Goal: Task Accomplishment & Management: Manage account settings

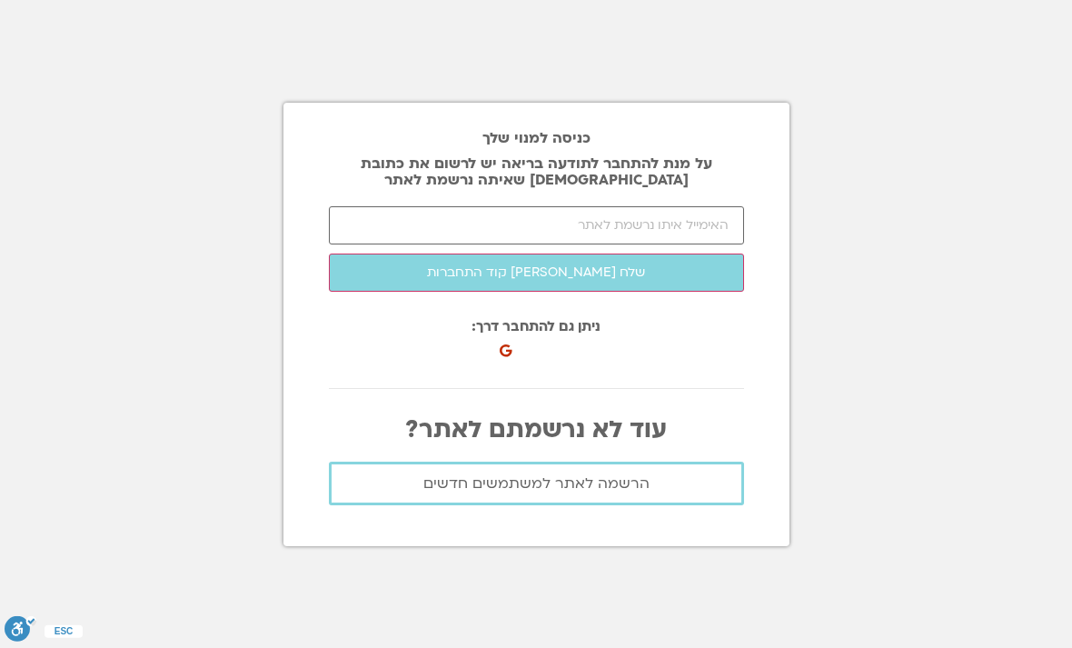
click at [1009, 637] on section "כניסה למנוי שלך על מנת להתחבר לתודעה בריאה יש לרשום את כתובת [DEMOGRAPHIC_DATA]…" at bounding box center [536, 324] width 1072 height 648
click at [1016, 619] on section "כניסה למנוי שלך על מנת להתחבר לתודעה בריאה יש לרשום את כתובת [DEMOGRAPHIC_DATA]…" at bounding box center [536, 324] width 1072 height 648
click at [1015, 619] on section "כניסה למנוי שלך על מנת להתחבר לתודעה בריאה יש לרשום את כתובת [DEMOGRAPHIC_DATA]…" at bounding box center [536, 324] width 1072 height 648
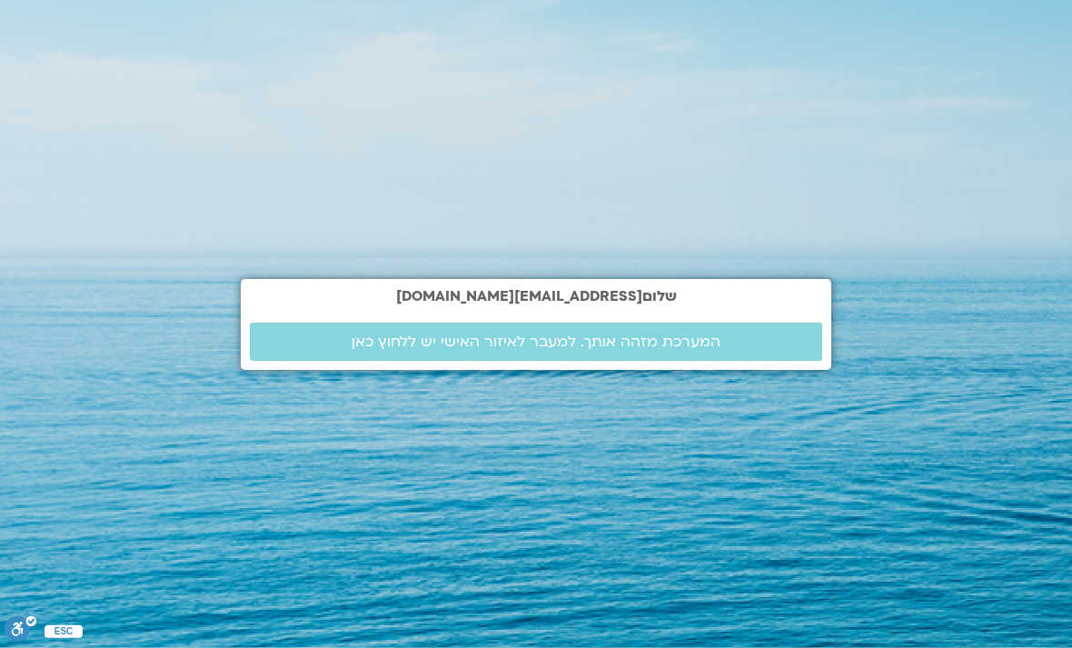
click at [511, 350] on span "המערכת מזהה אותך. למעבר לאיזור האישי יש ללחוץ כאן" at bounding box center [535, 341] width 369 height 16
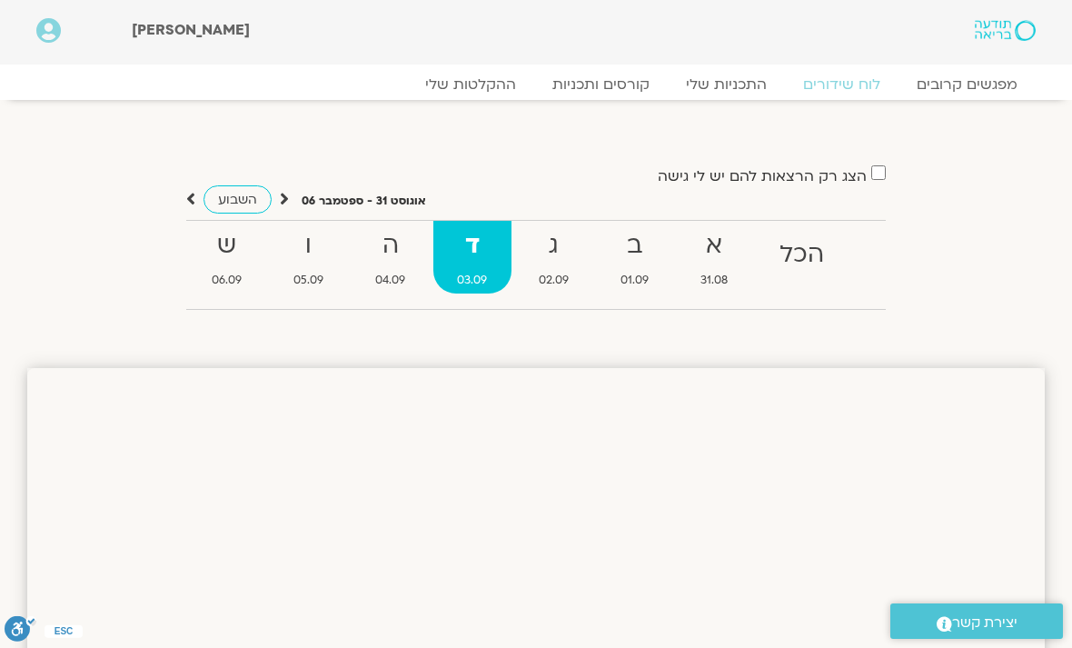
click at [488, 250] on strong "ד" at bounding box center [472, 245] width 78 height 41
click at [390, 249] on strong "ה" at bounding box center [390, 245] width 78 height 41
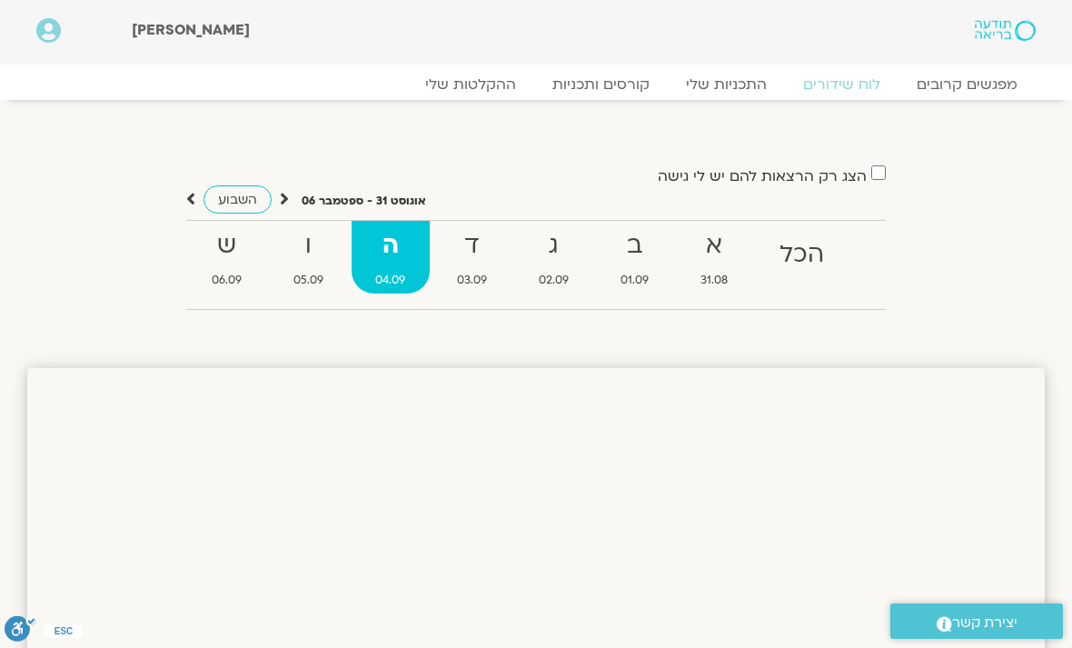
click at [567, 246] on strong "ג" at bounding box center [554, 245] width 78 height 41
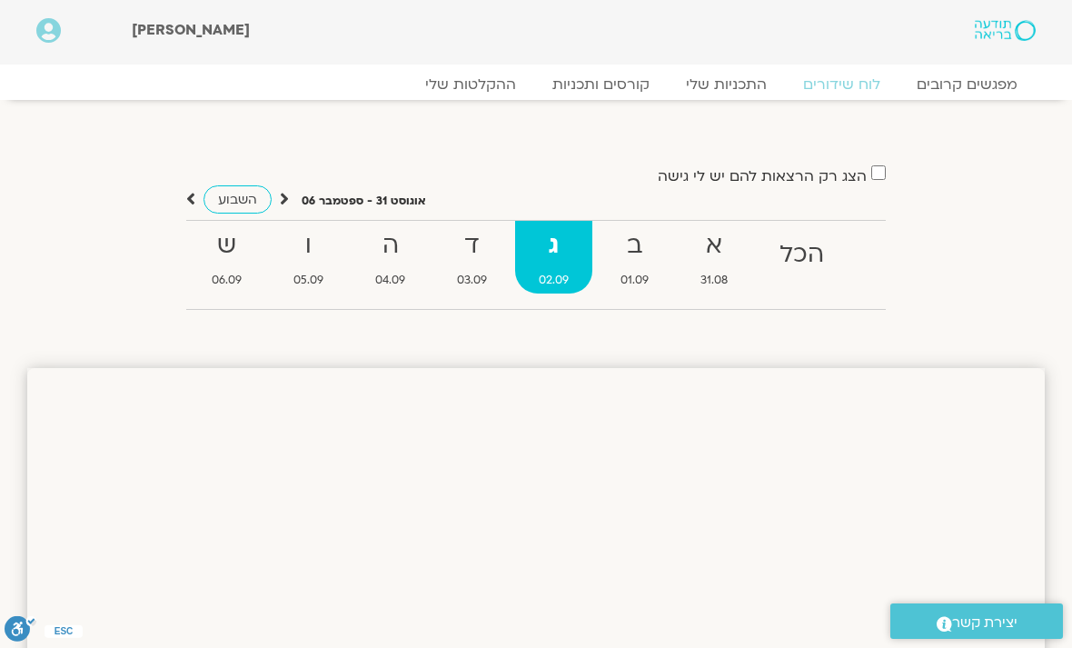
click at [483, 252] on strong "ד" at bounding box center [472, 245] width 78 height 41
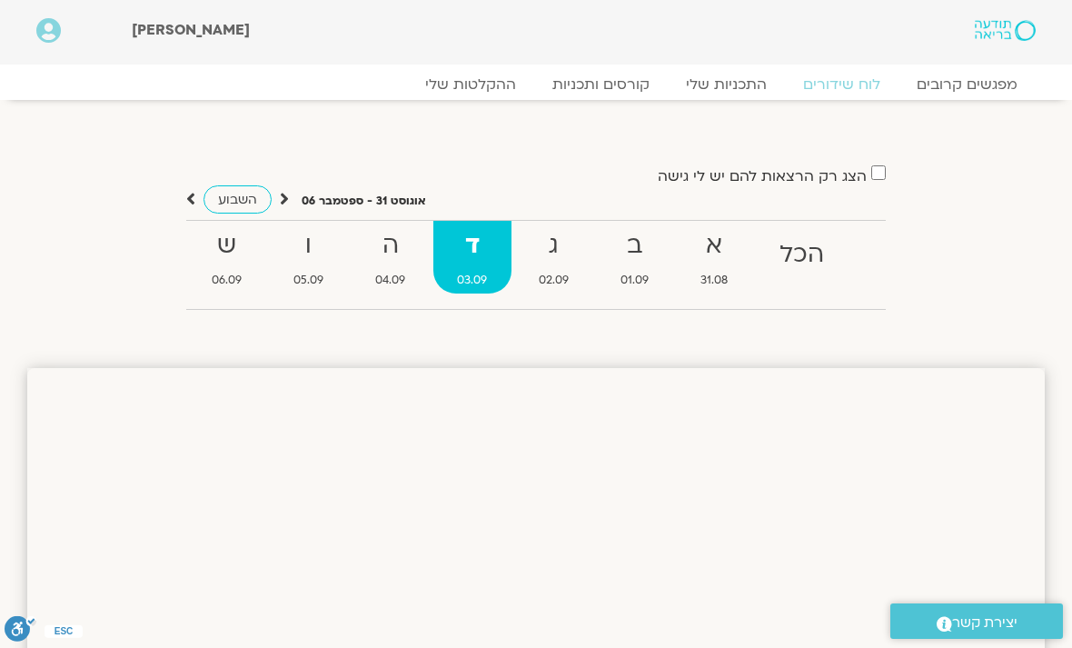
click at [410, 245] on strong "ה" at bounding box center [390, 245] width 78 height 41
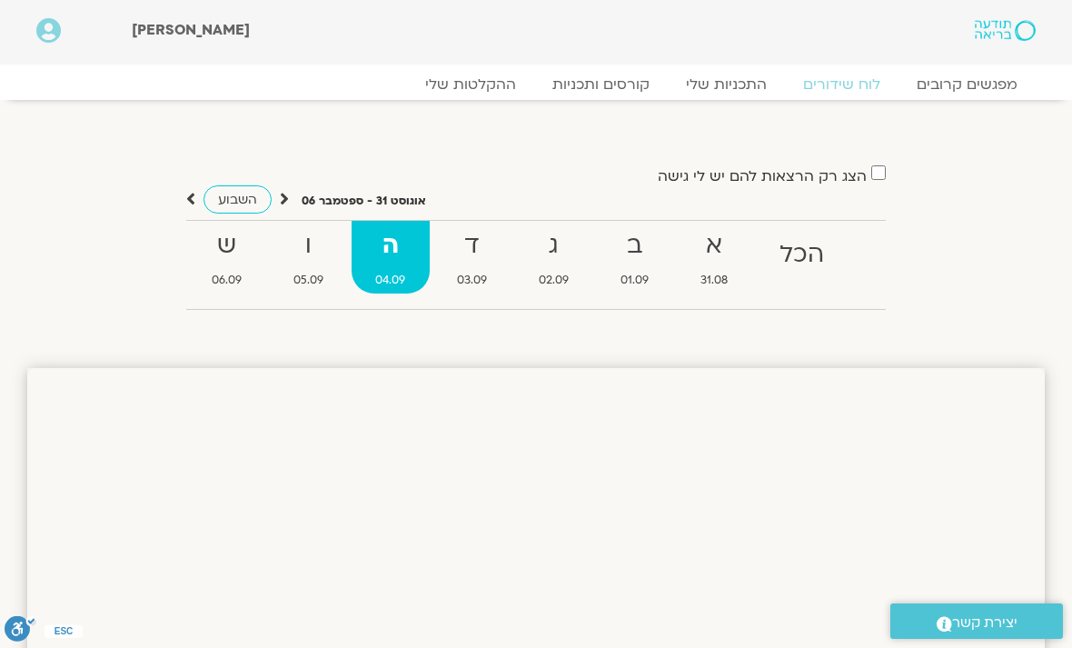
click at [483, 252] on strong "ד" at bounding box center [472, 245] width 78 height 41
